Goal: Information Seeking & Learning: Learn about a topic

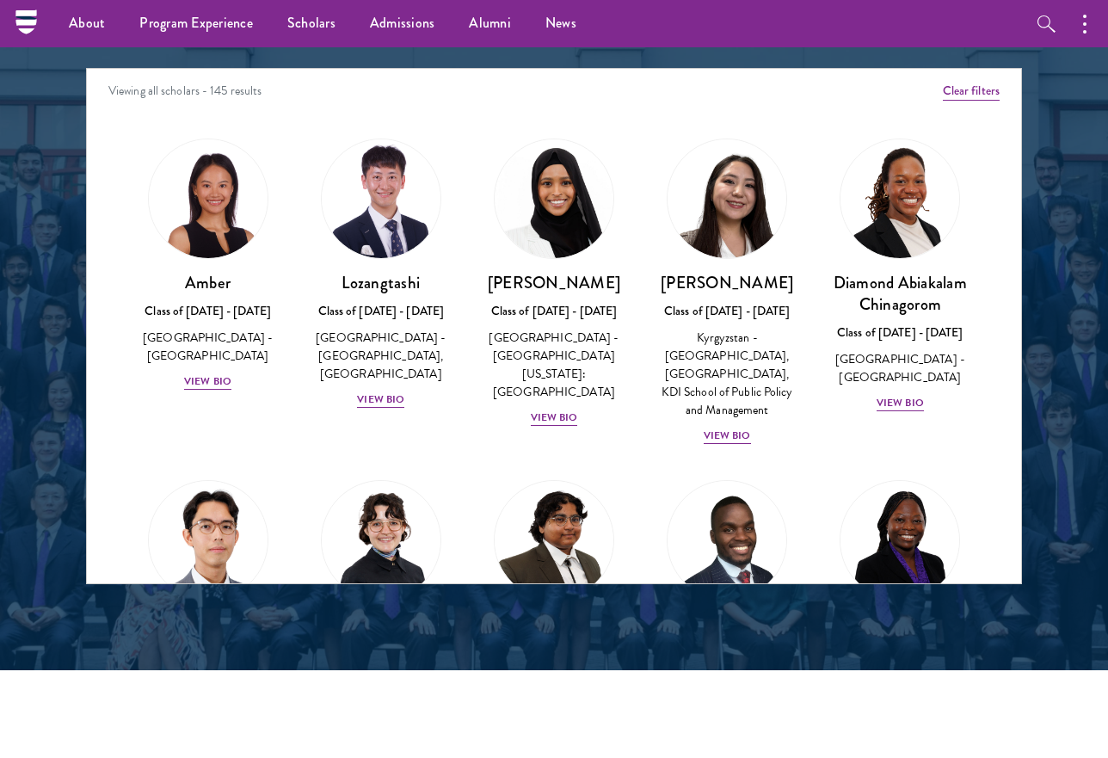
scroll to position [2104, 0]
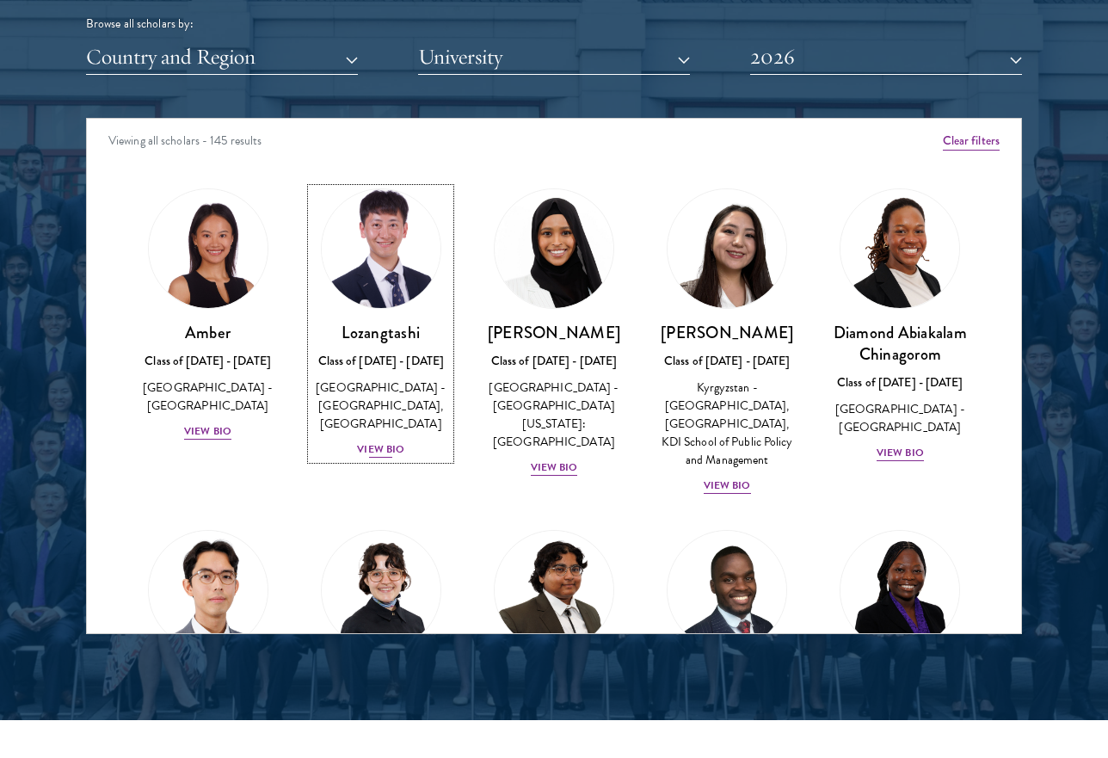
click at [391, 244] on img at bounding box center [381, 248] width 131 height 131
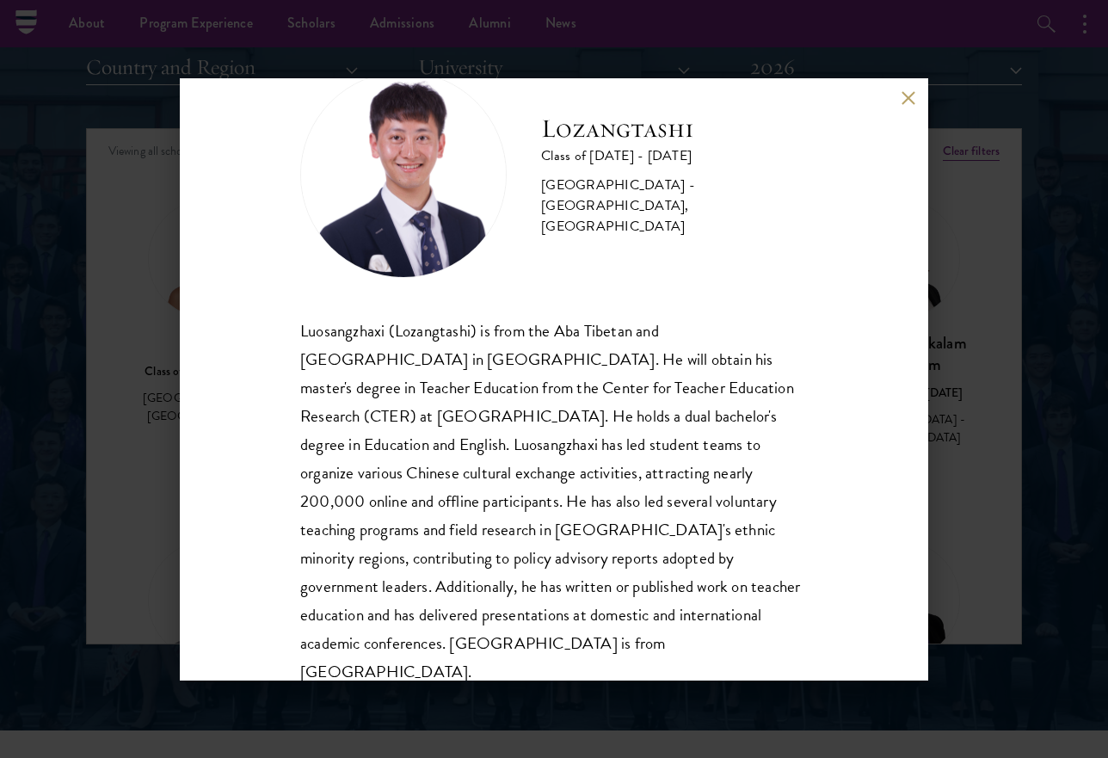
scroll to position [2083, 0]
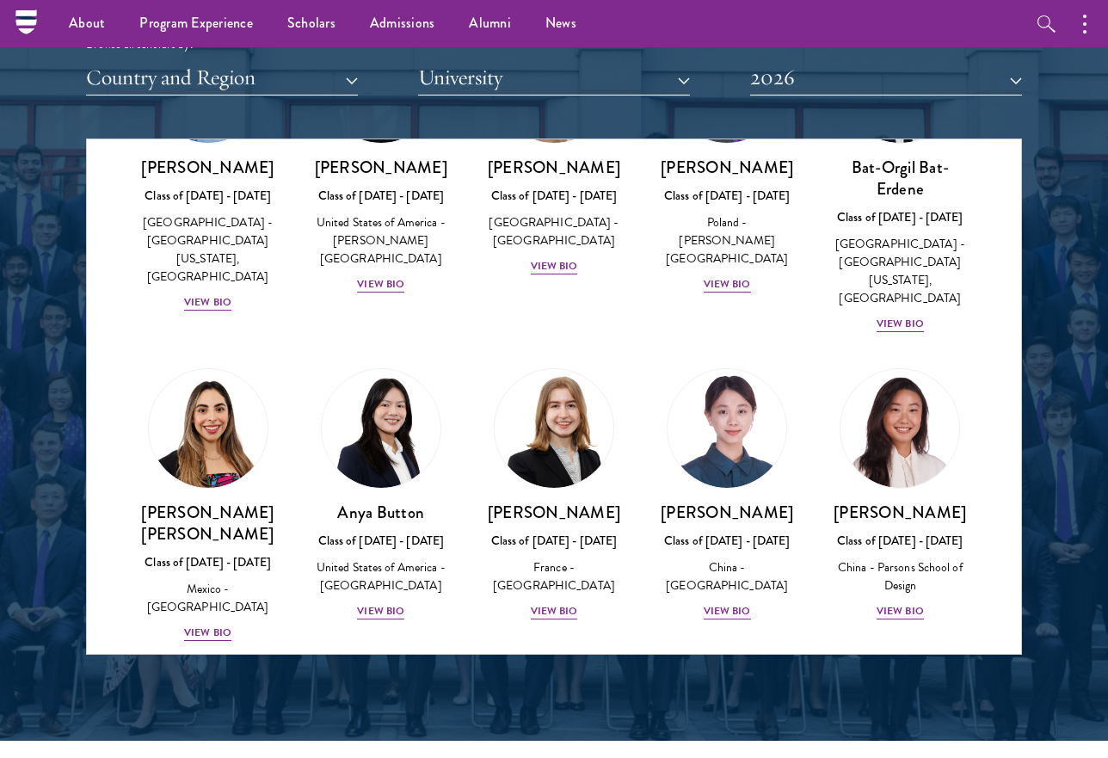
scroll to position [1176, 0]
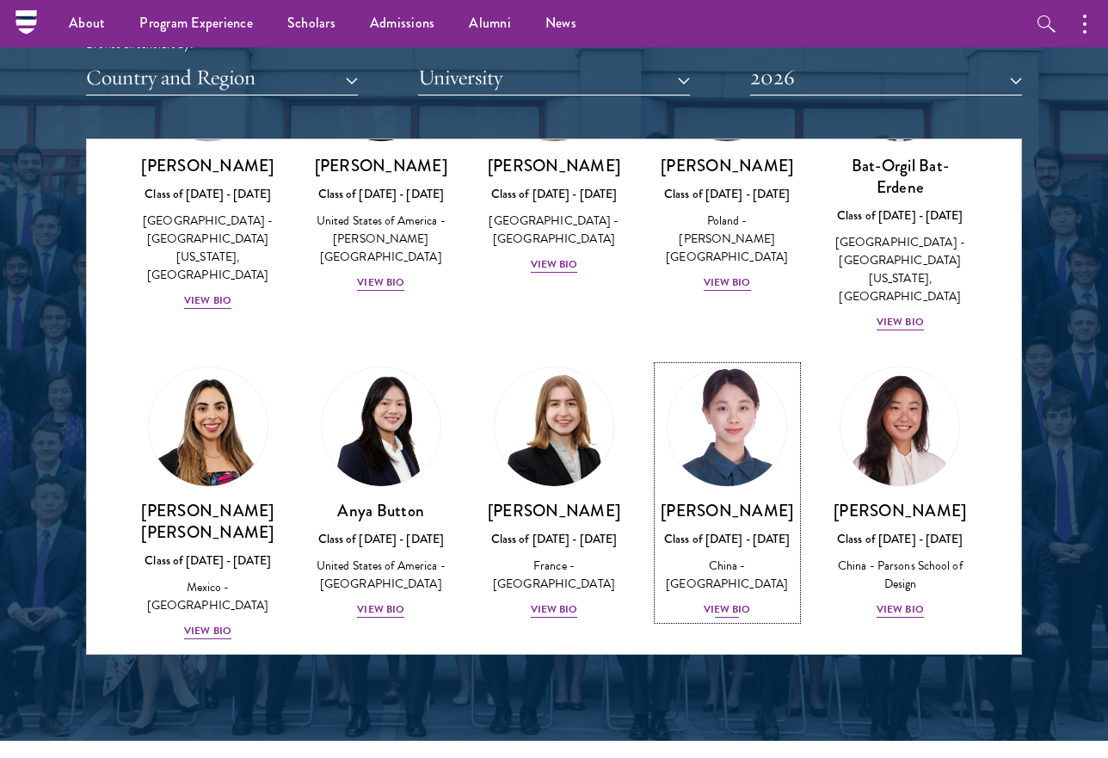
click at [736, 409] on img at bounding box center [726, 426] width 131 height 131
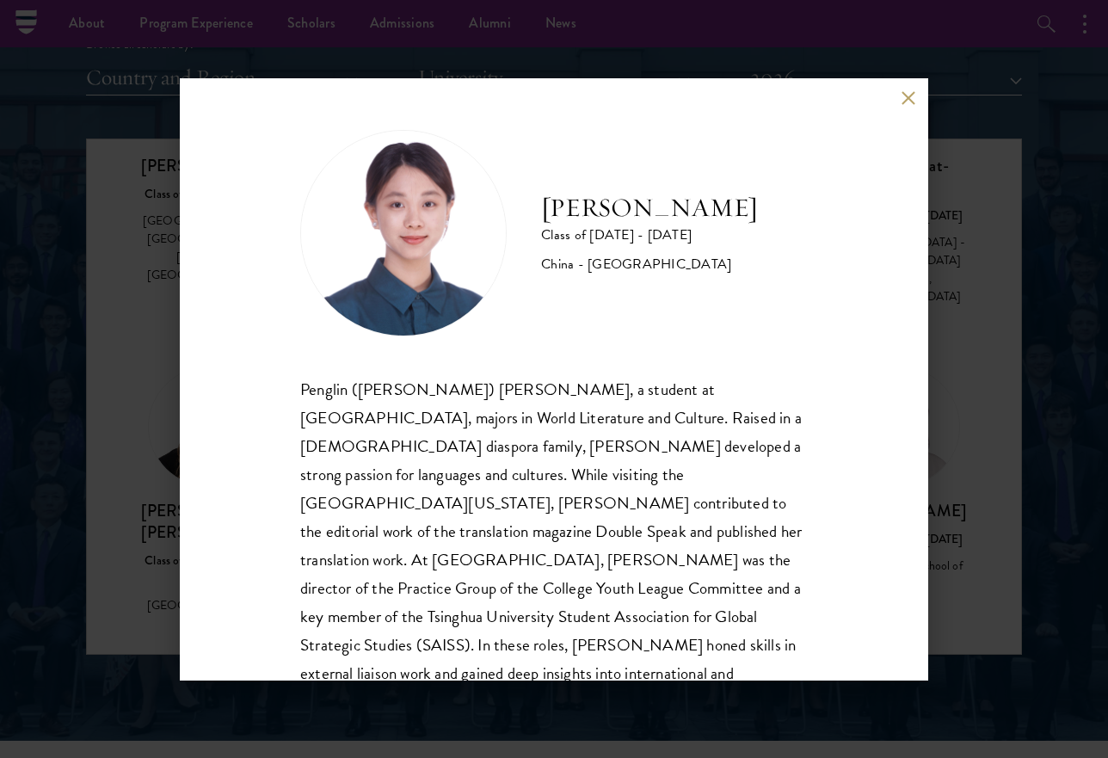
click at [904, 95] on button at bounding box center [908, 98] width 15 height 15
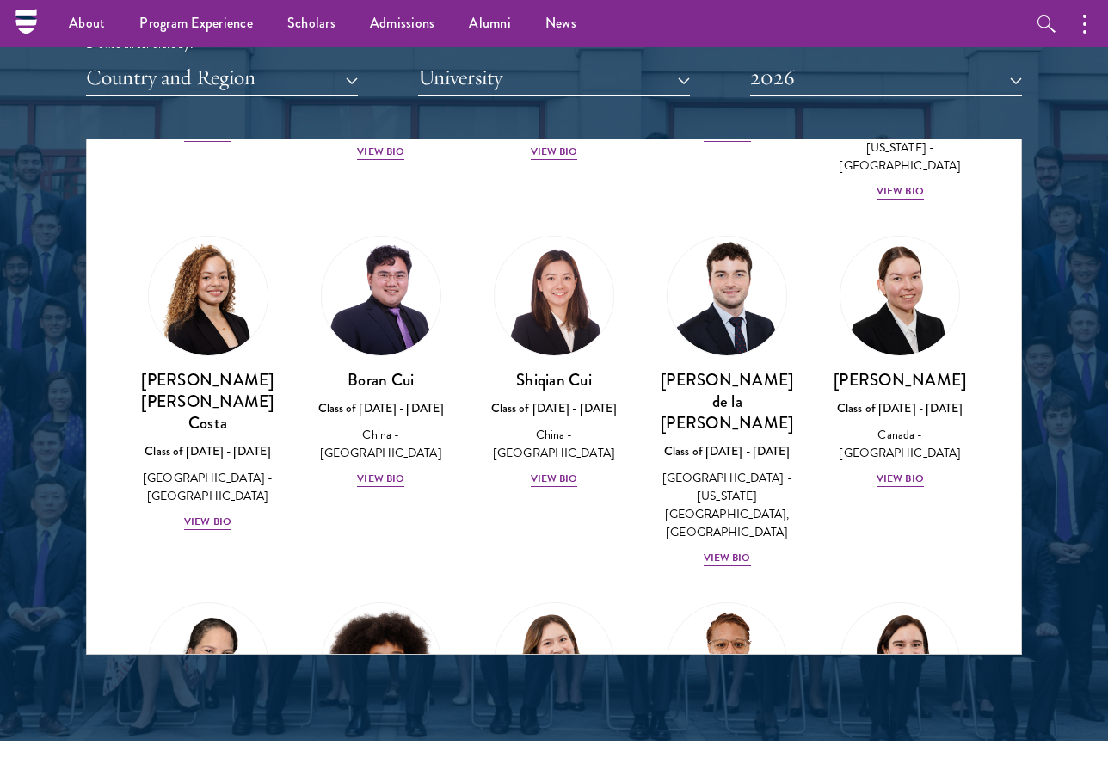
scroll to position [1958, 0]
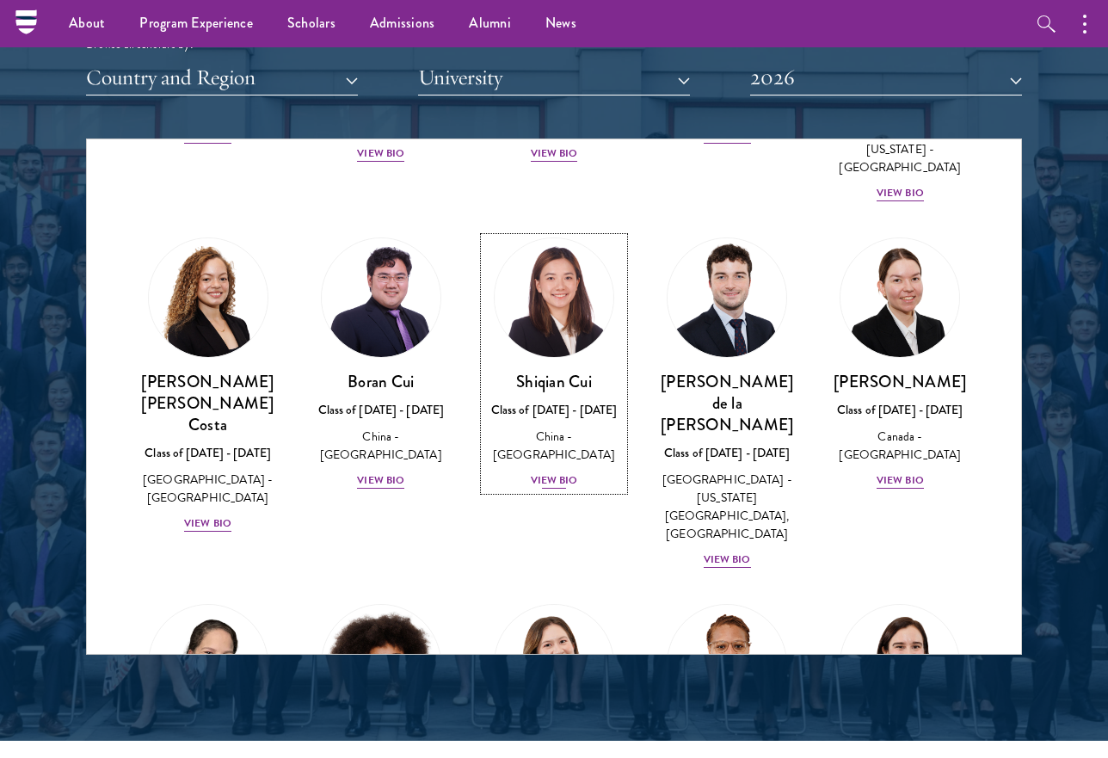
click at [563, 267] on img at bounding box center [554, 297] width 131 height 131
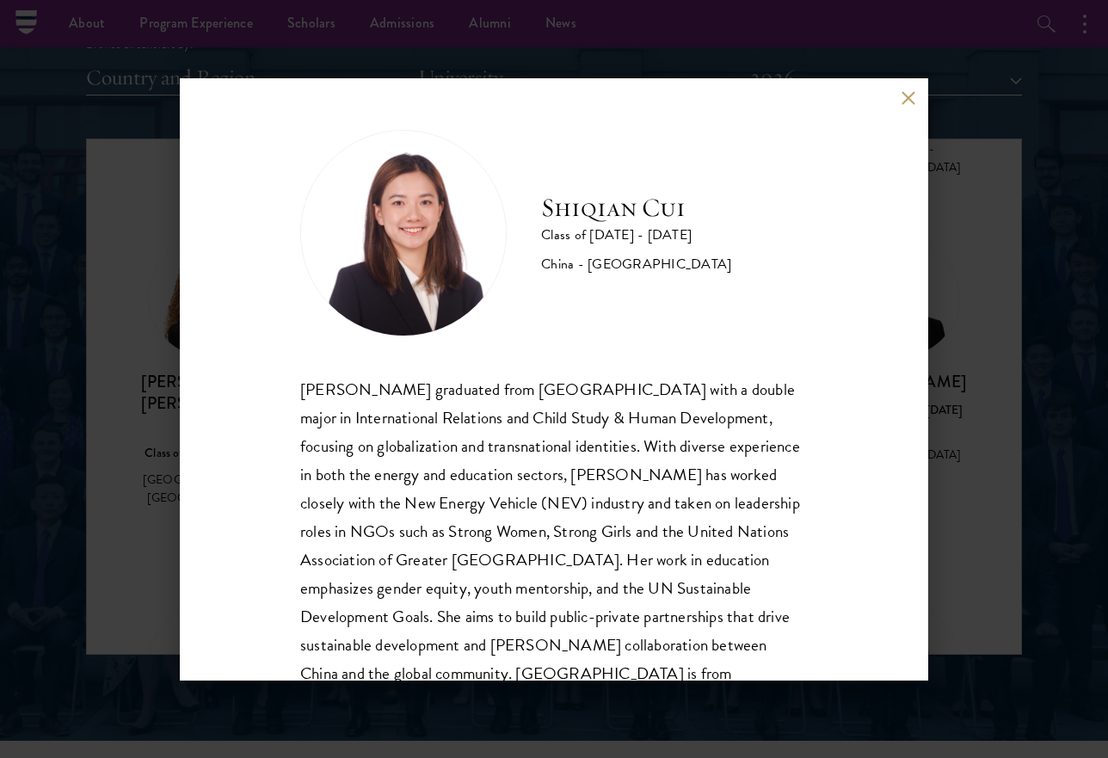
scroll to position [58, 0]
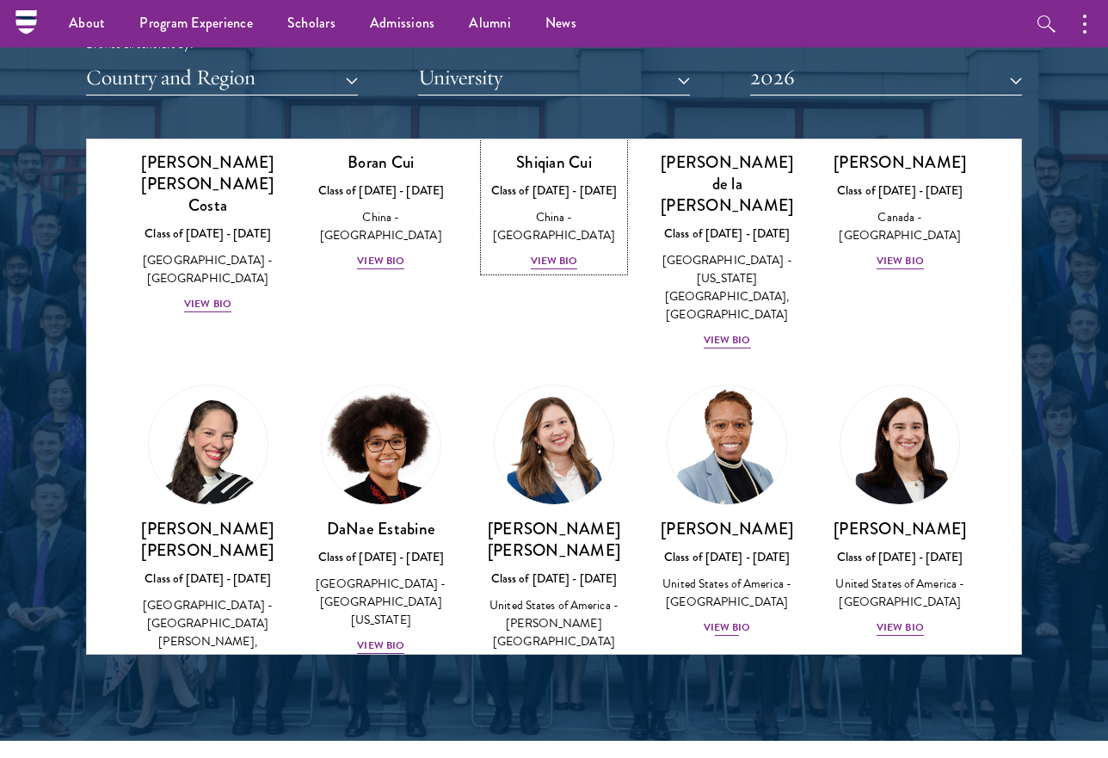
scroll to position [2188, 0]
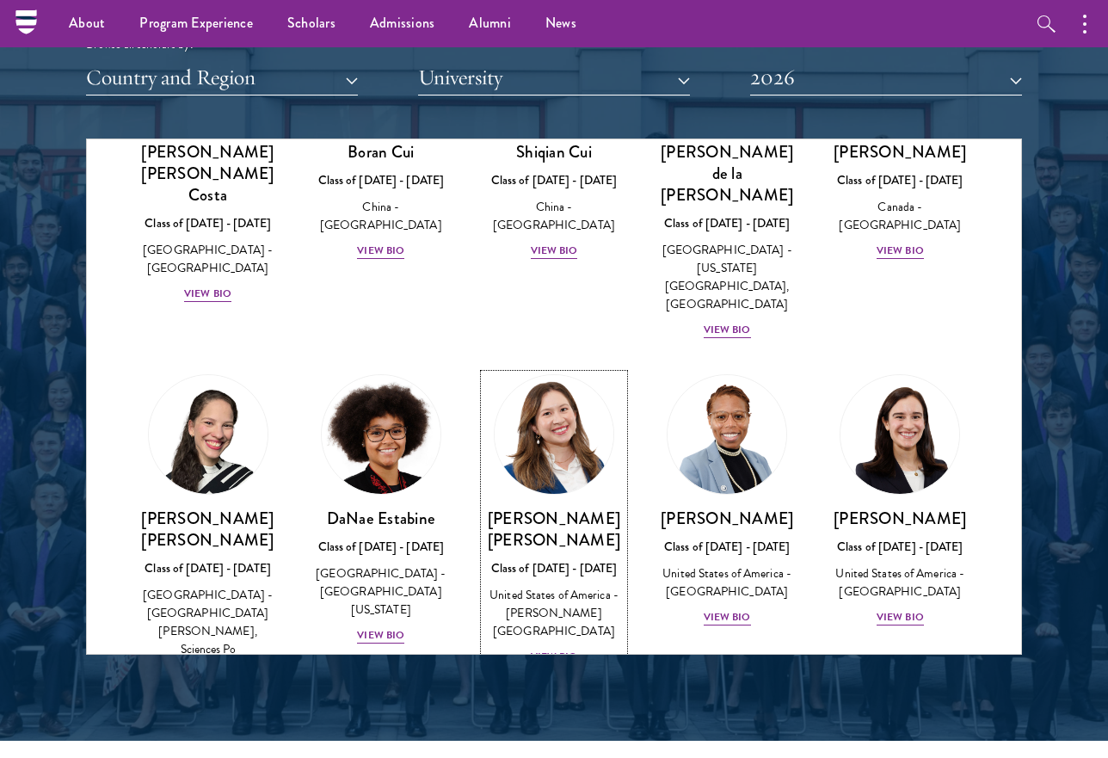
click at [563, 369] on img at bounding box center [554, 434] width 131 height 131
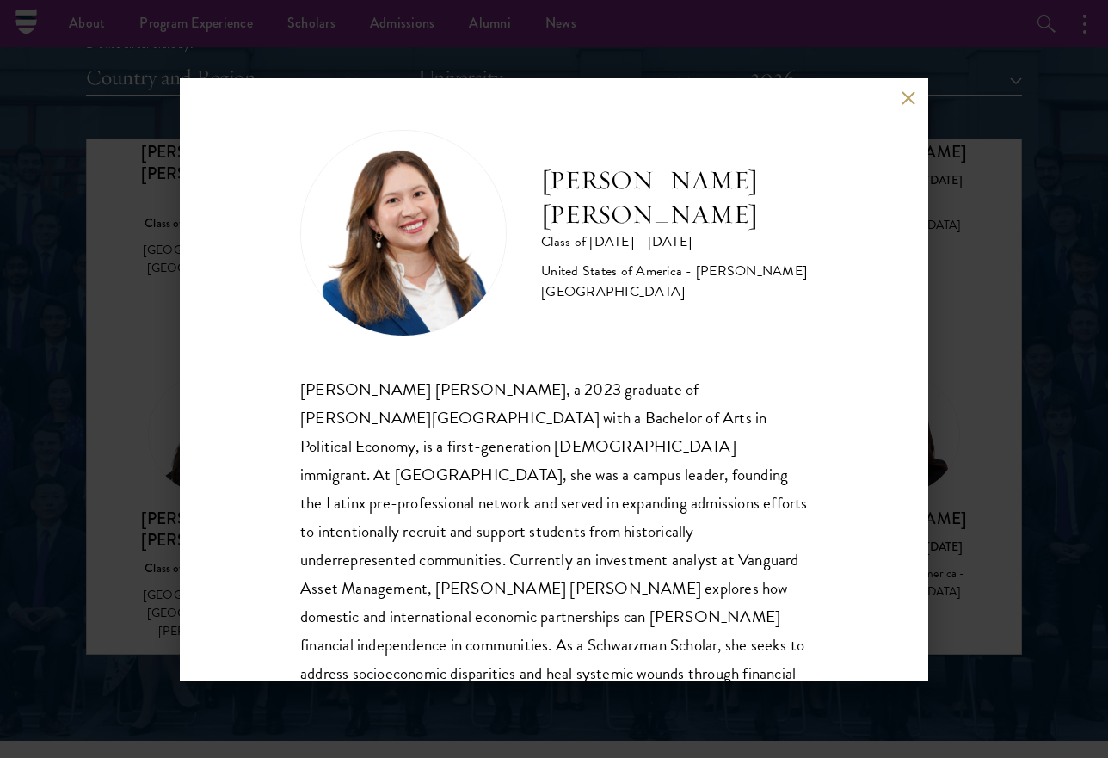
scroll to position [58, 0]
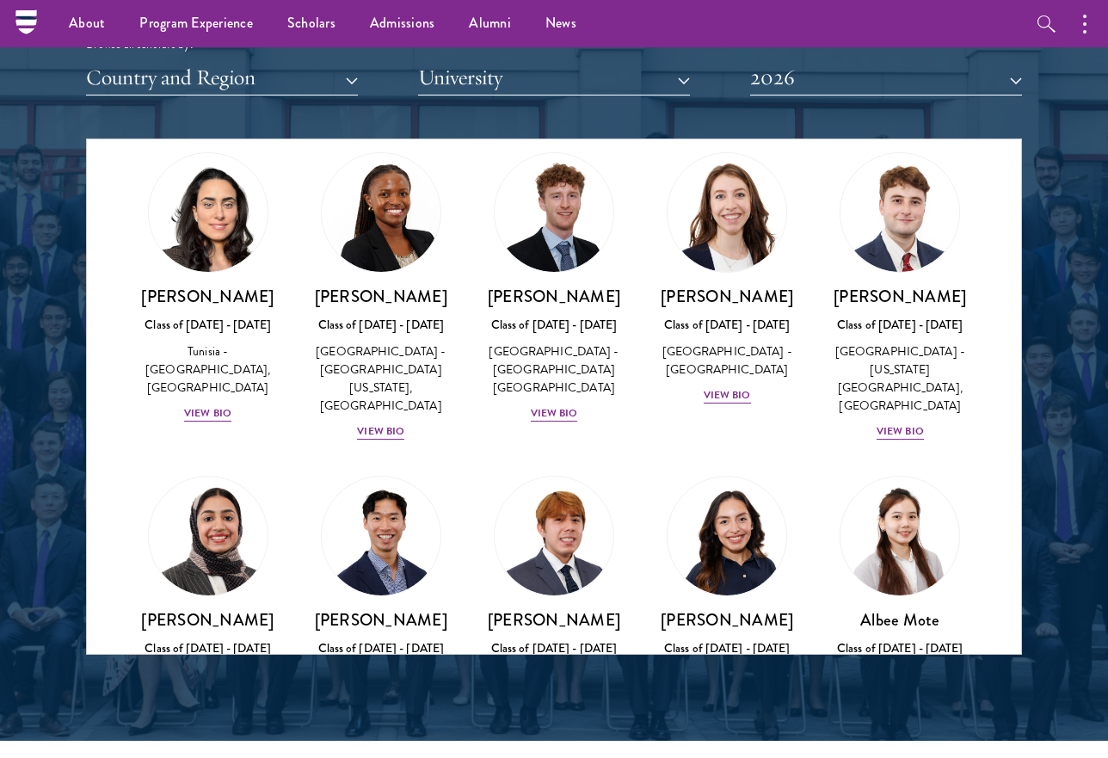
scroll to position [5715, 0]
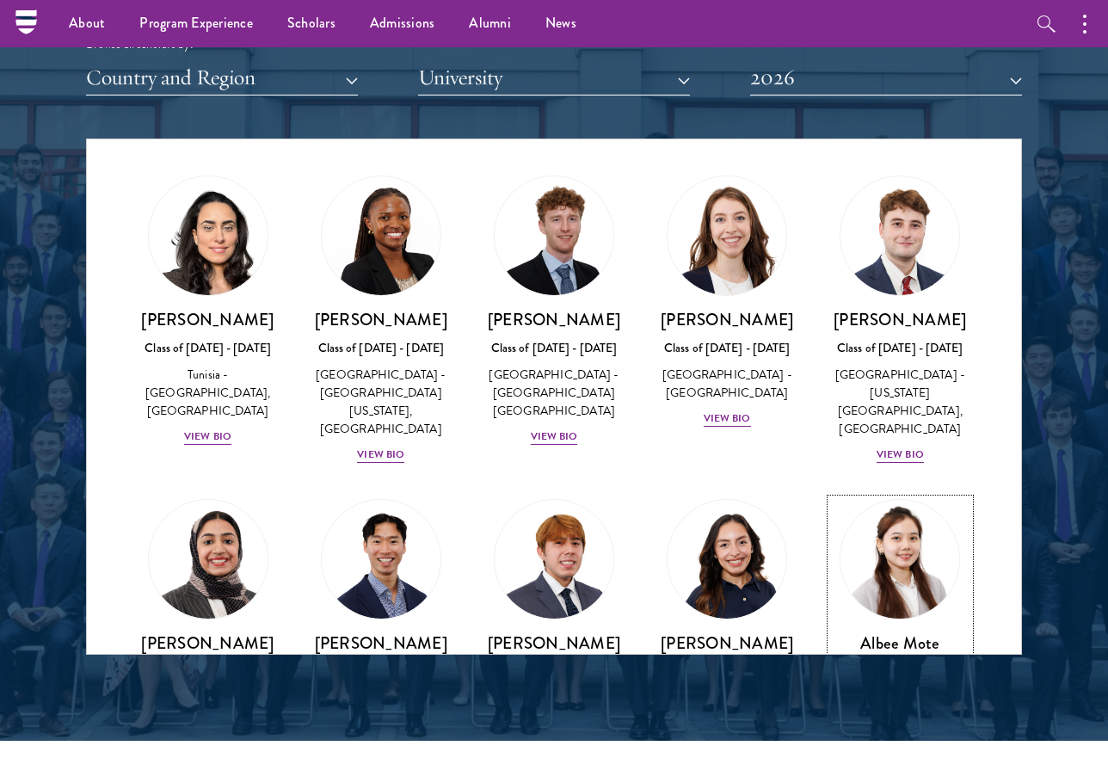
click at [872, 494] on img at bounding box center [899, 559] width 131 height 131
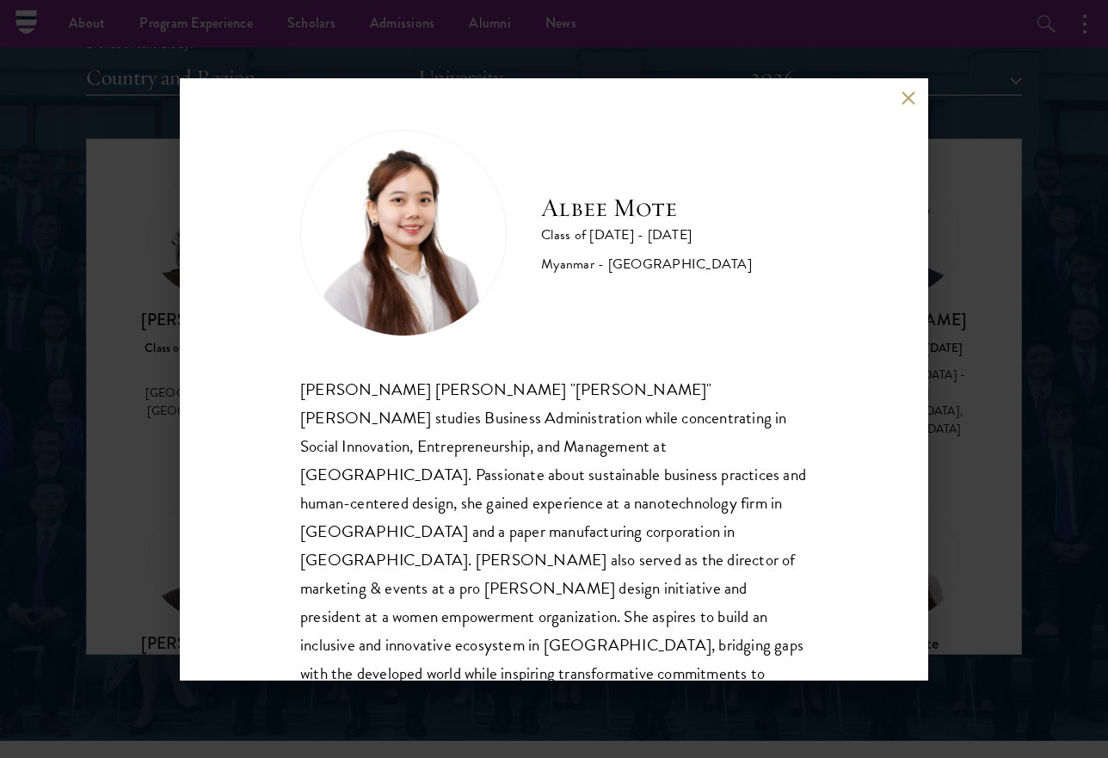
scroll to position [30, 0]
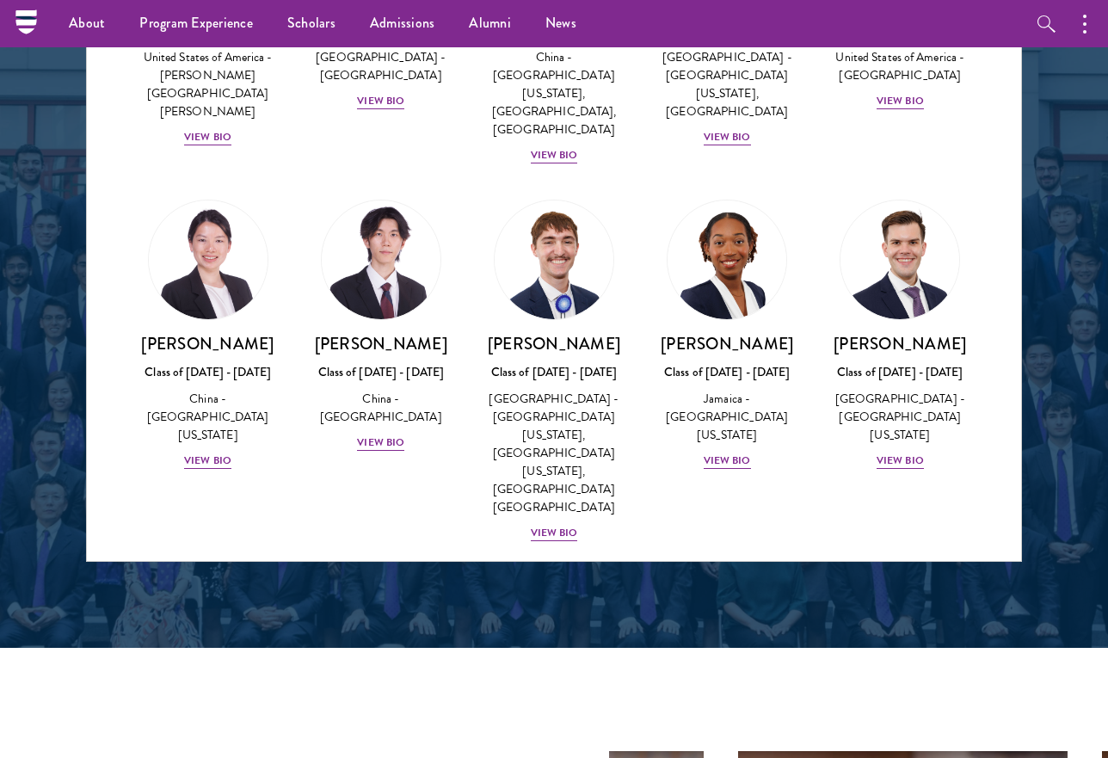
scroll to position [8510, 0]
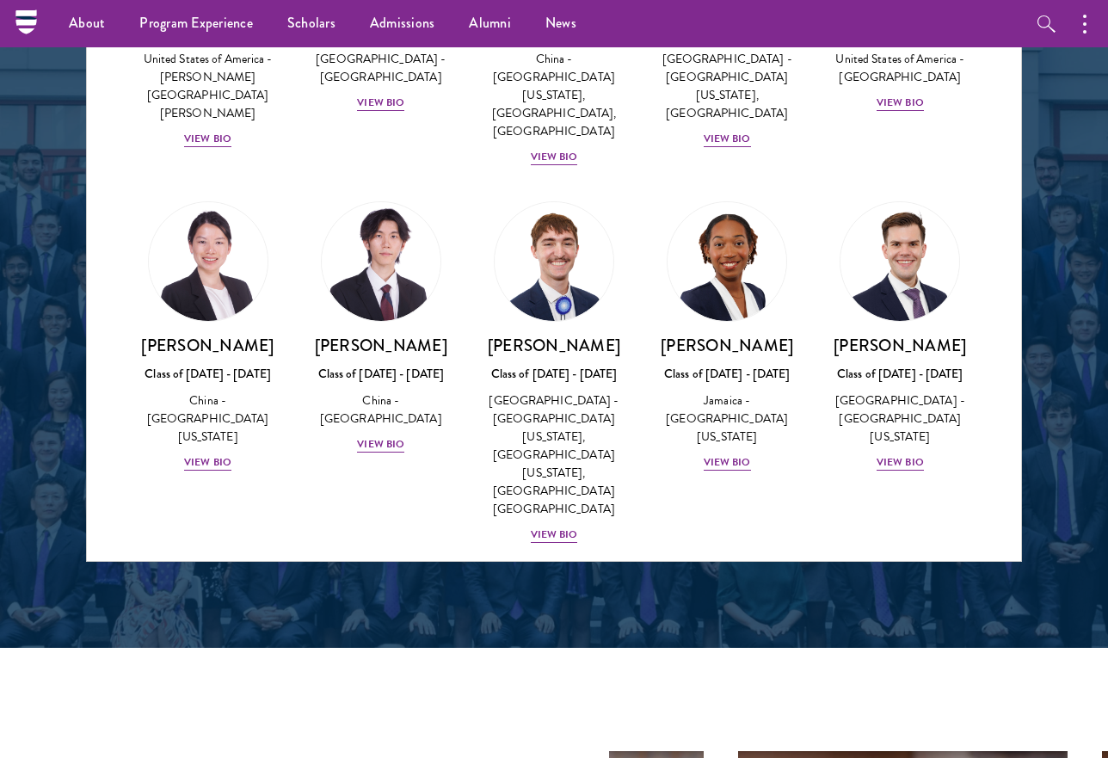
click at [384, 574] on img at bounding box center [381, 639] width 131 height 131
